Goal: Navigation & Orientation: Find specific page/section

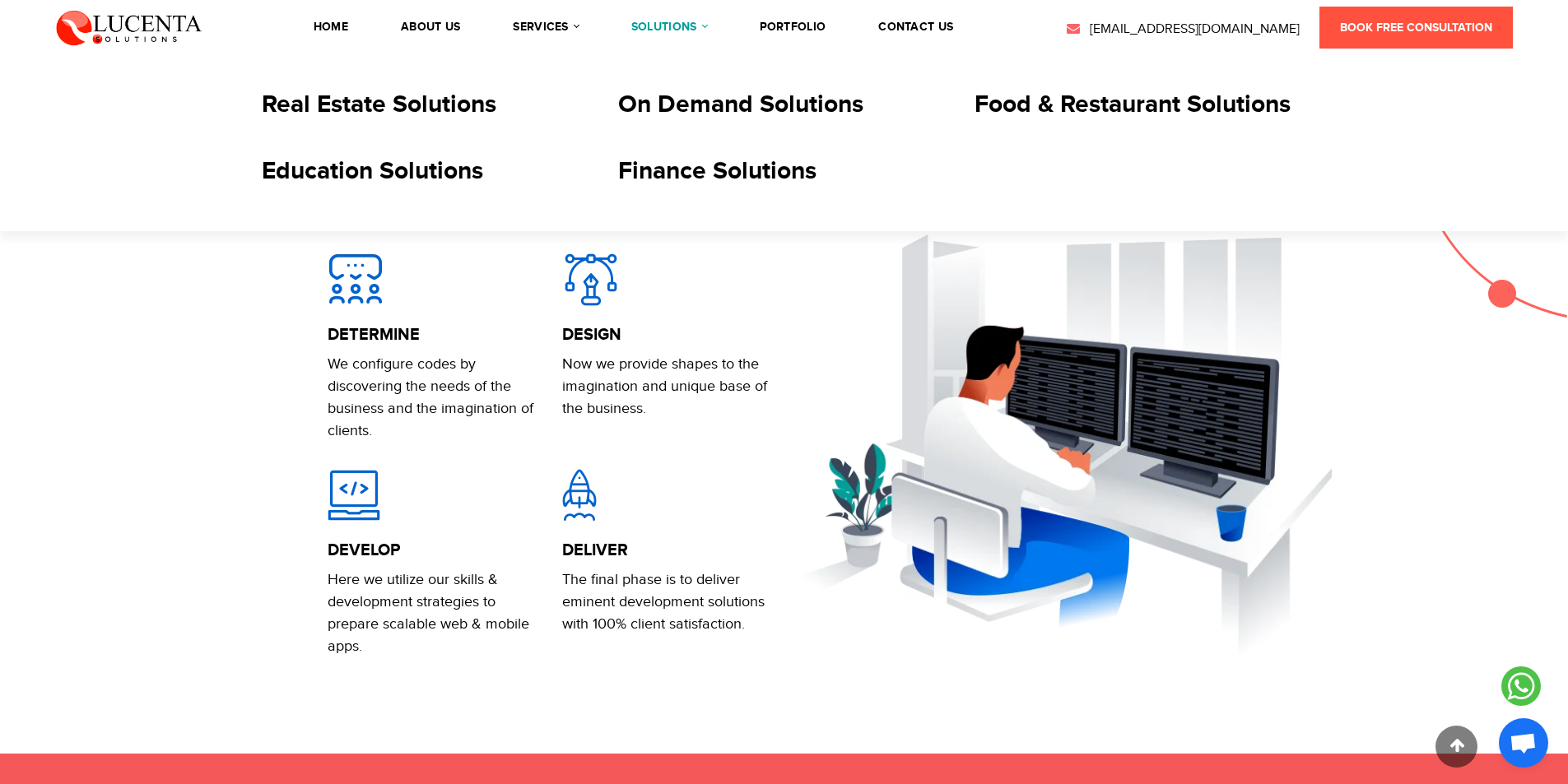
scroll to position [1316, 0]
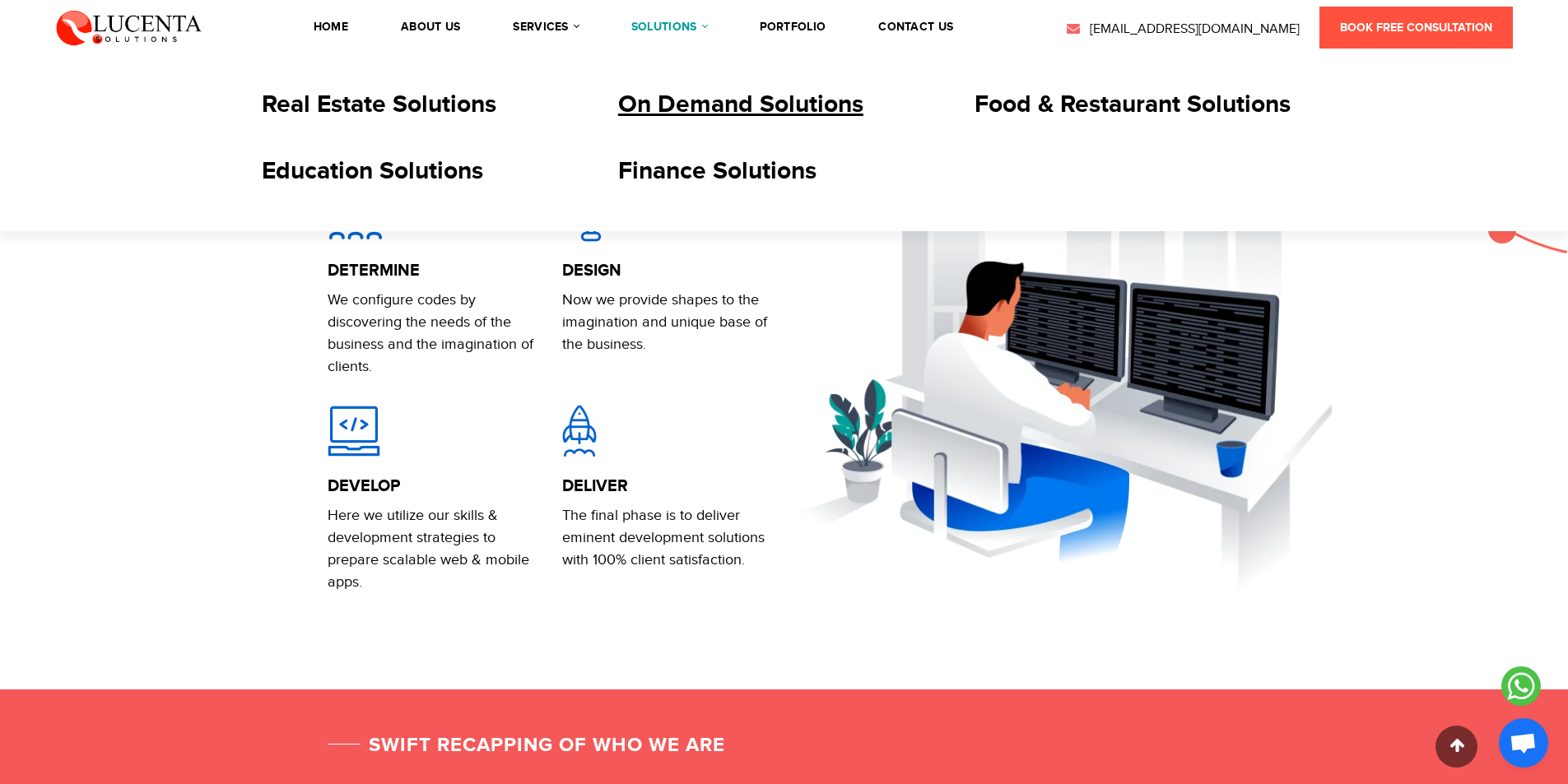
click at [697, 99] on link "On Demand Solutions" at bounding box center [741, 105] width 246 height 29
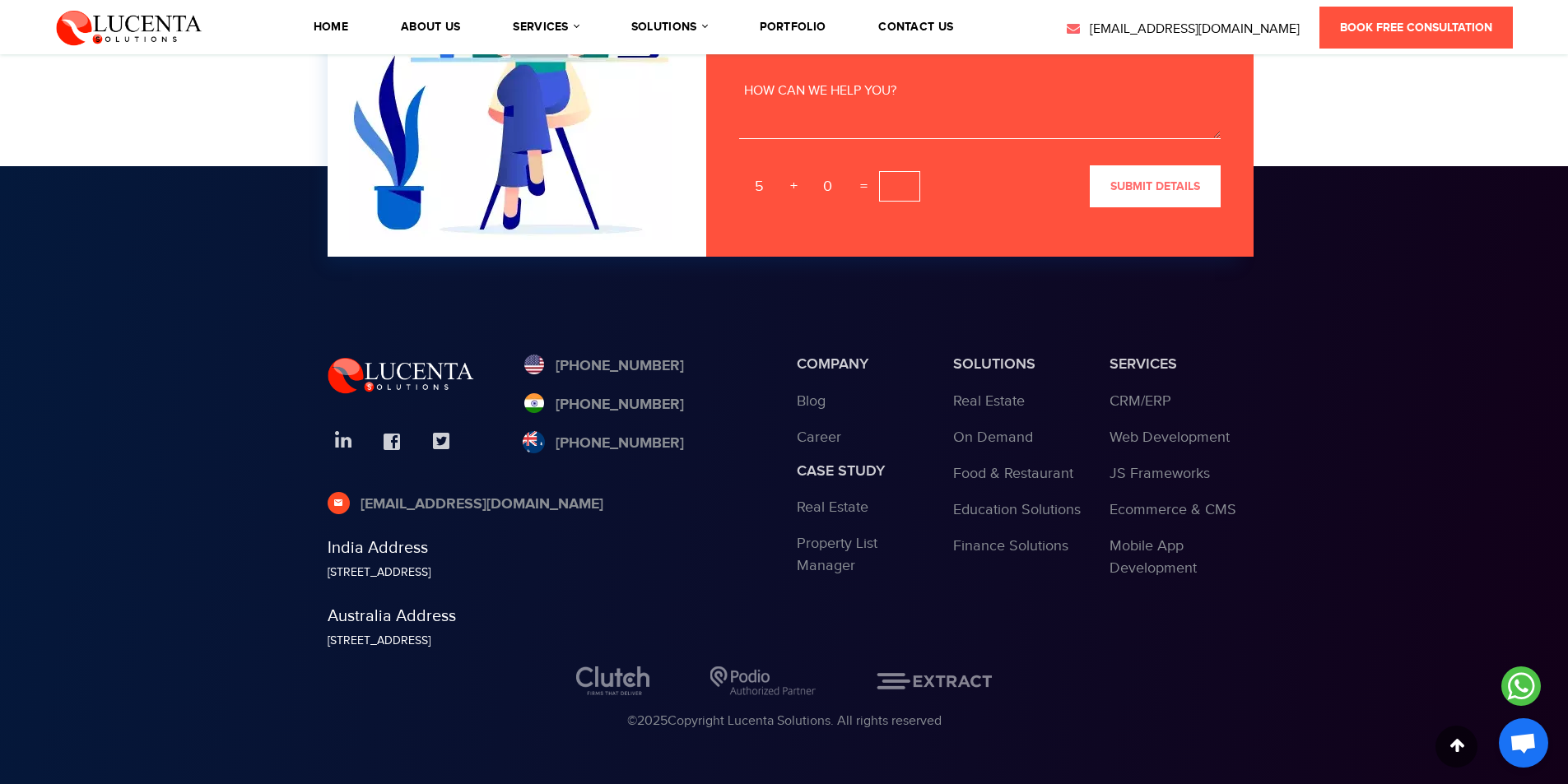
scroll to position [6422, 0]
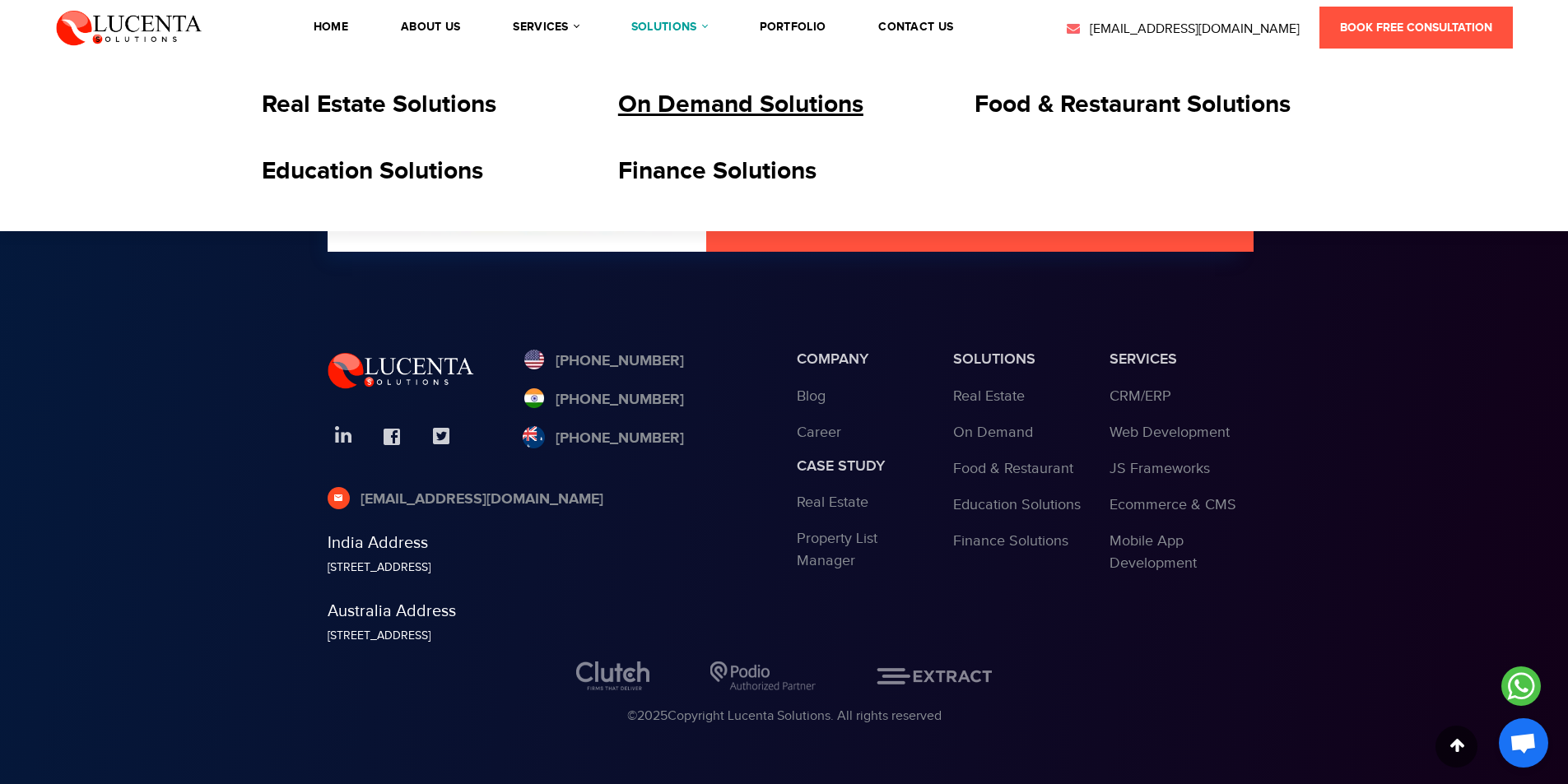
click at [673, 90] on link "On Demand Solutions" at bounding box center [741, 105] width 246 height 29
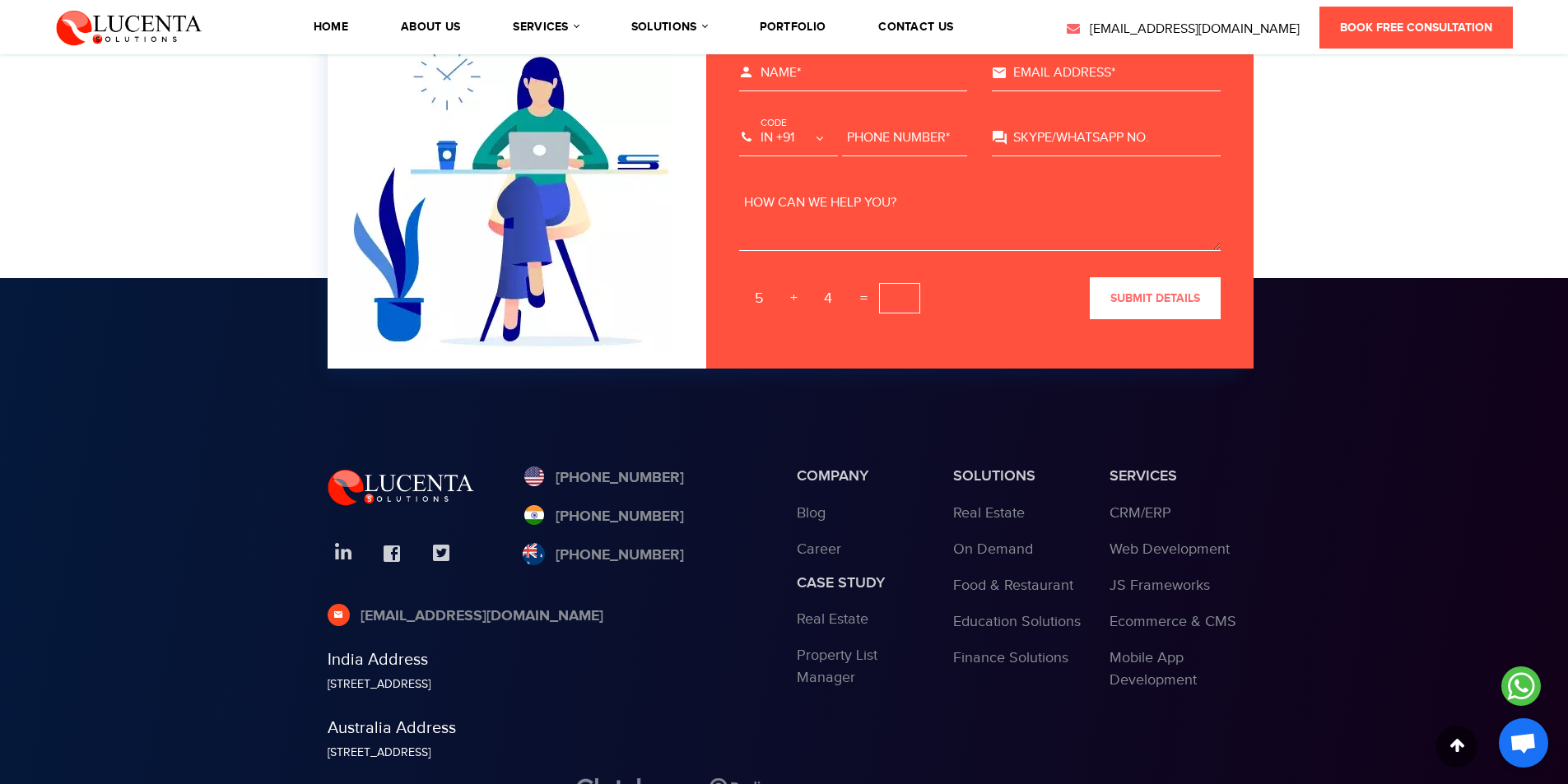
scroll to position [6422, 0]
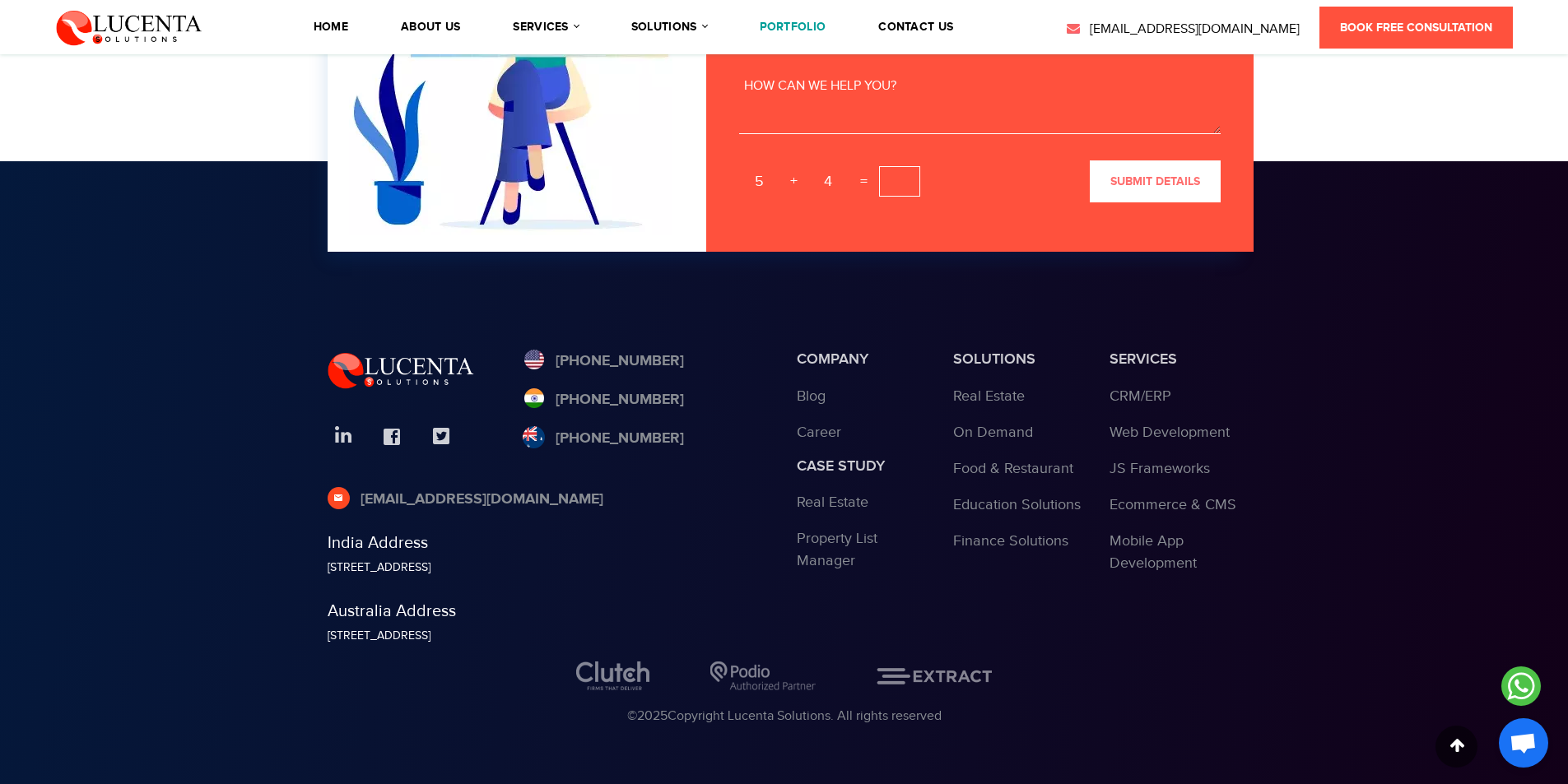
click at [811, 29] on link "portfolio" at bounding box center [792, 27] width 67 height 11
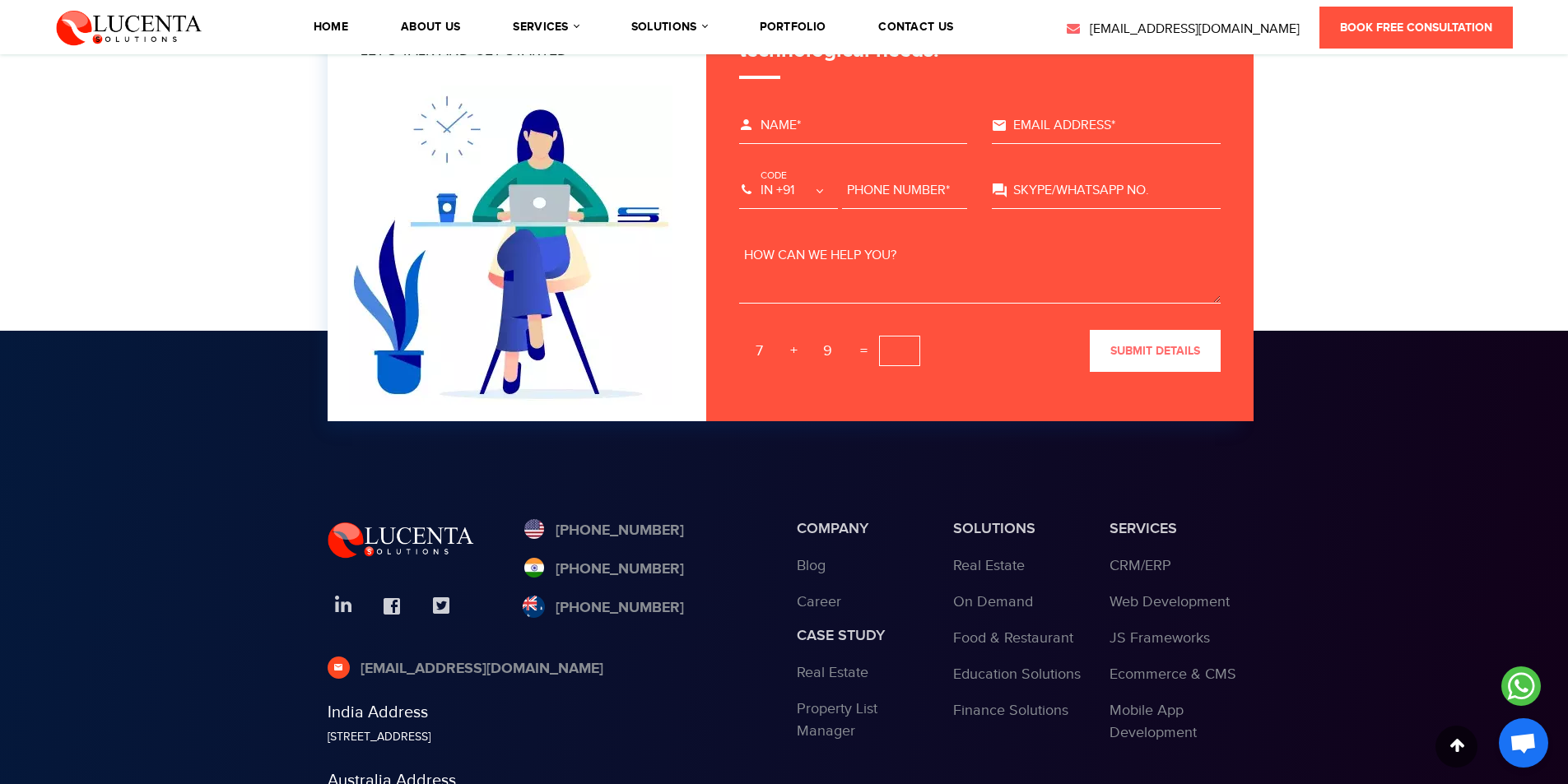
scroll to position [9749, 0]
